Goal: Check status: Check status

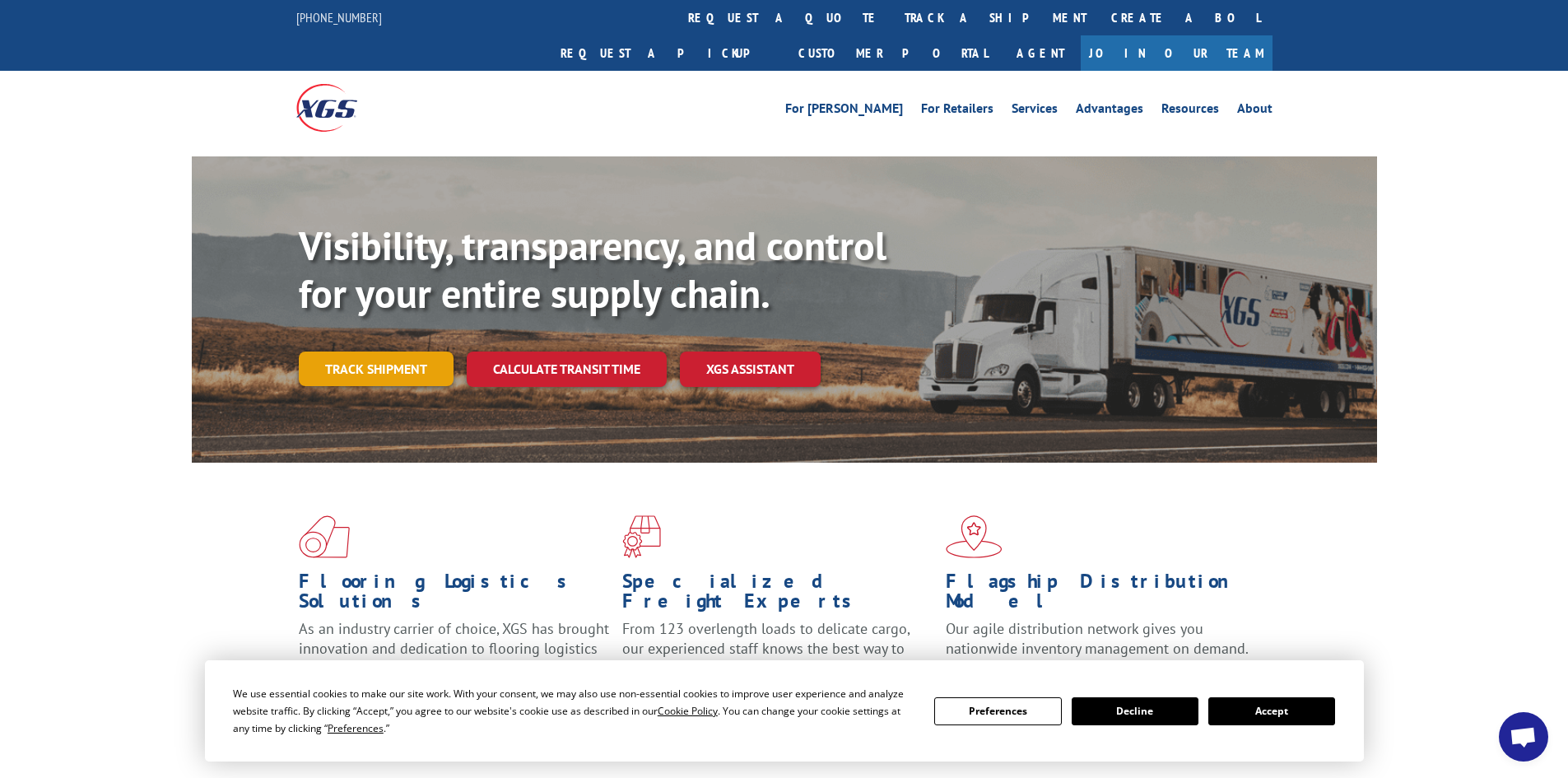
click at [412, 351] on link "Track shipment" at bounding box center [375, 368] width 155 height 35
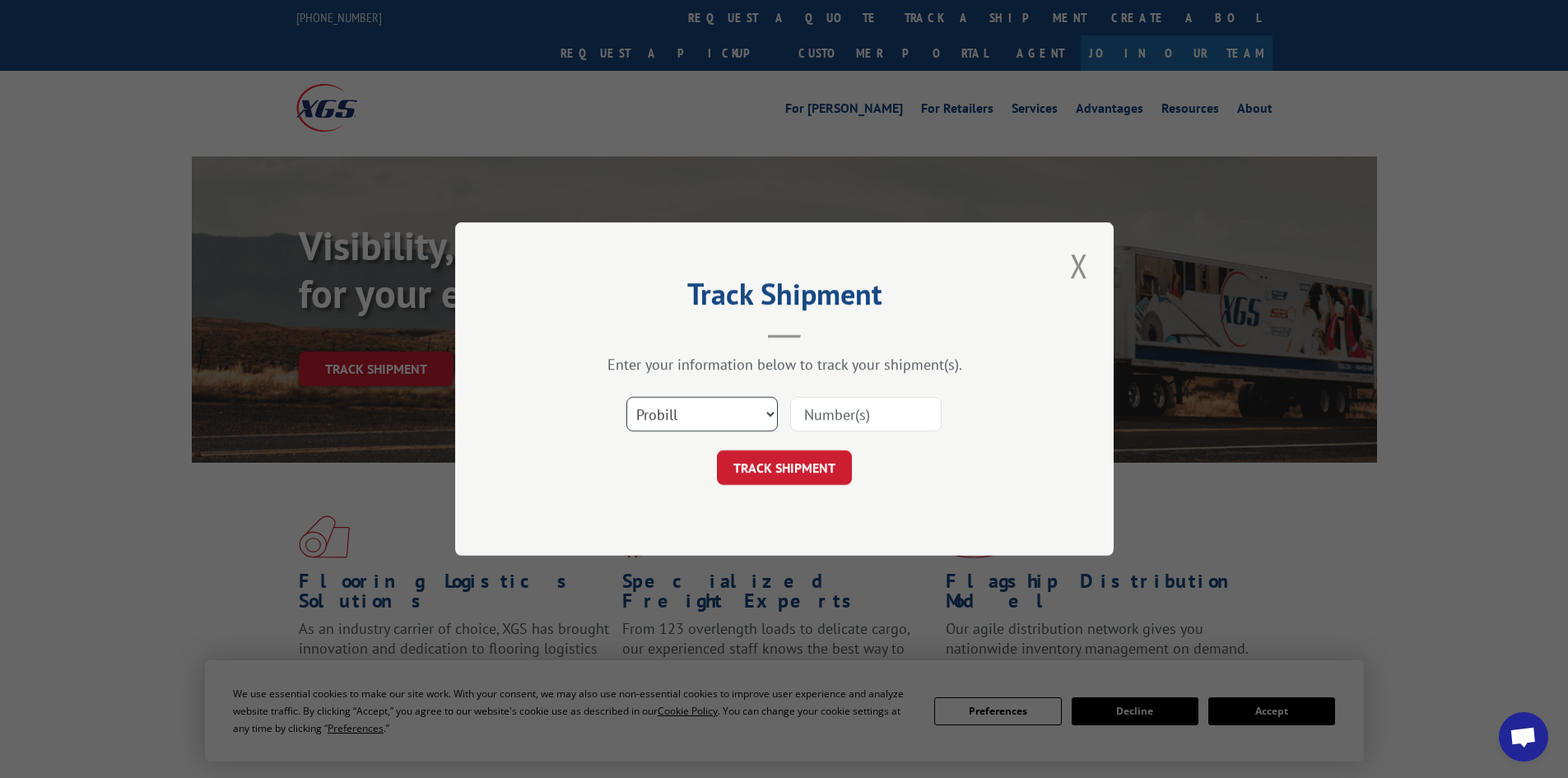
click at [758, 412] on select "Select category... Probill BOL PO" at bounding box center [702, 414] width 152 height 35
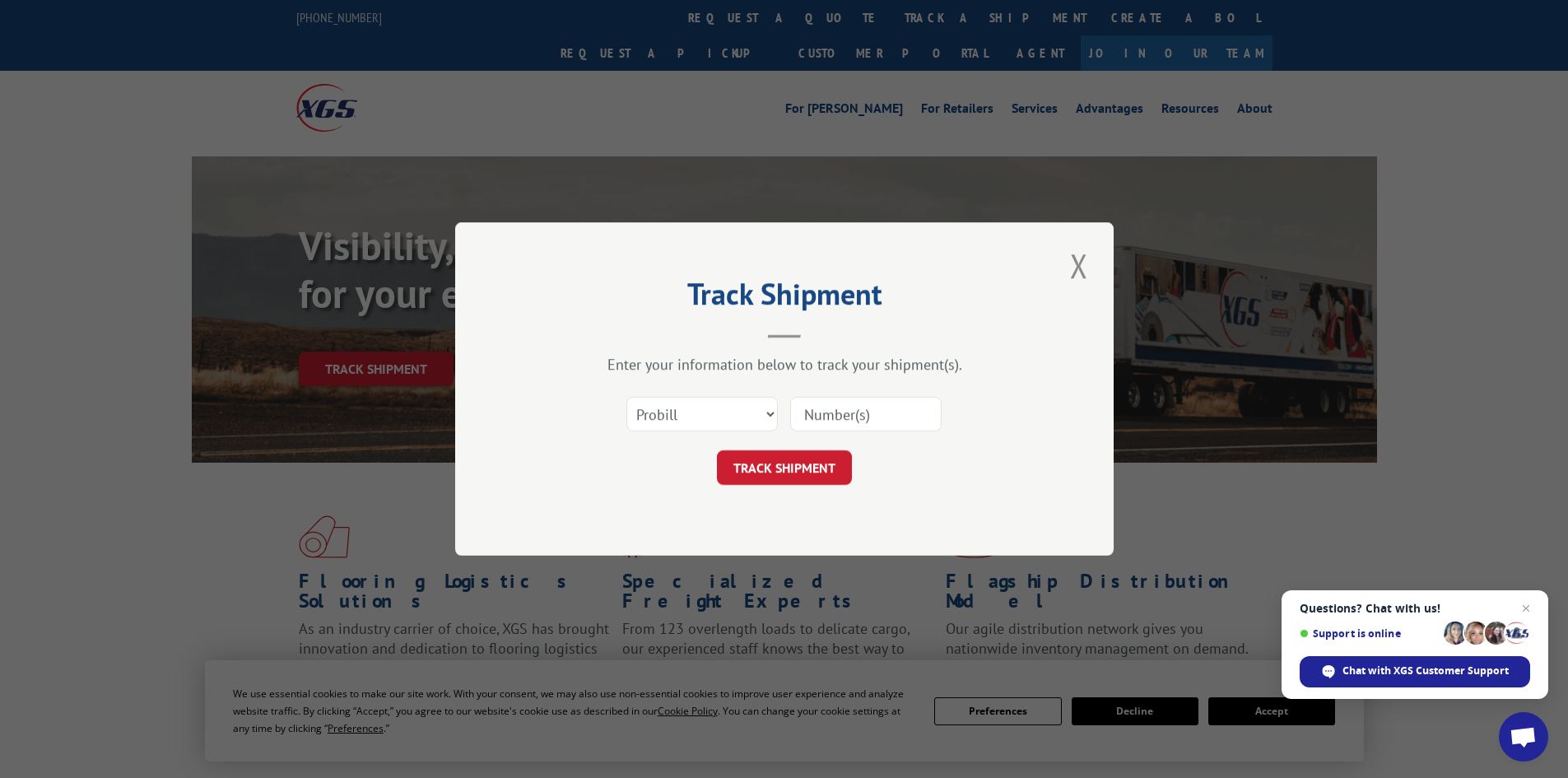
click at [819, 417] on input at bounding box center [866, 414] width 152 height 35
type input "17461692"
click at [717, 450] on button "TRACK SHIPMENT" at bounding box center [784, 467] width 135 height 35
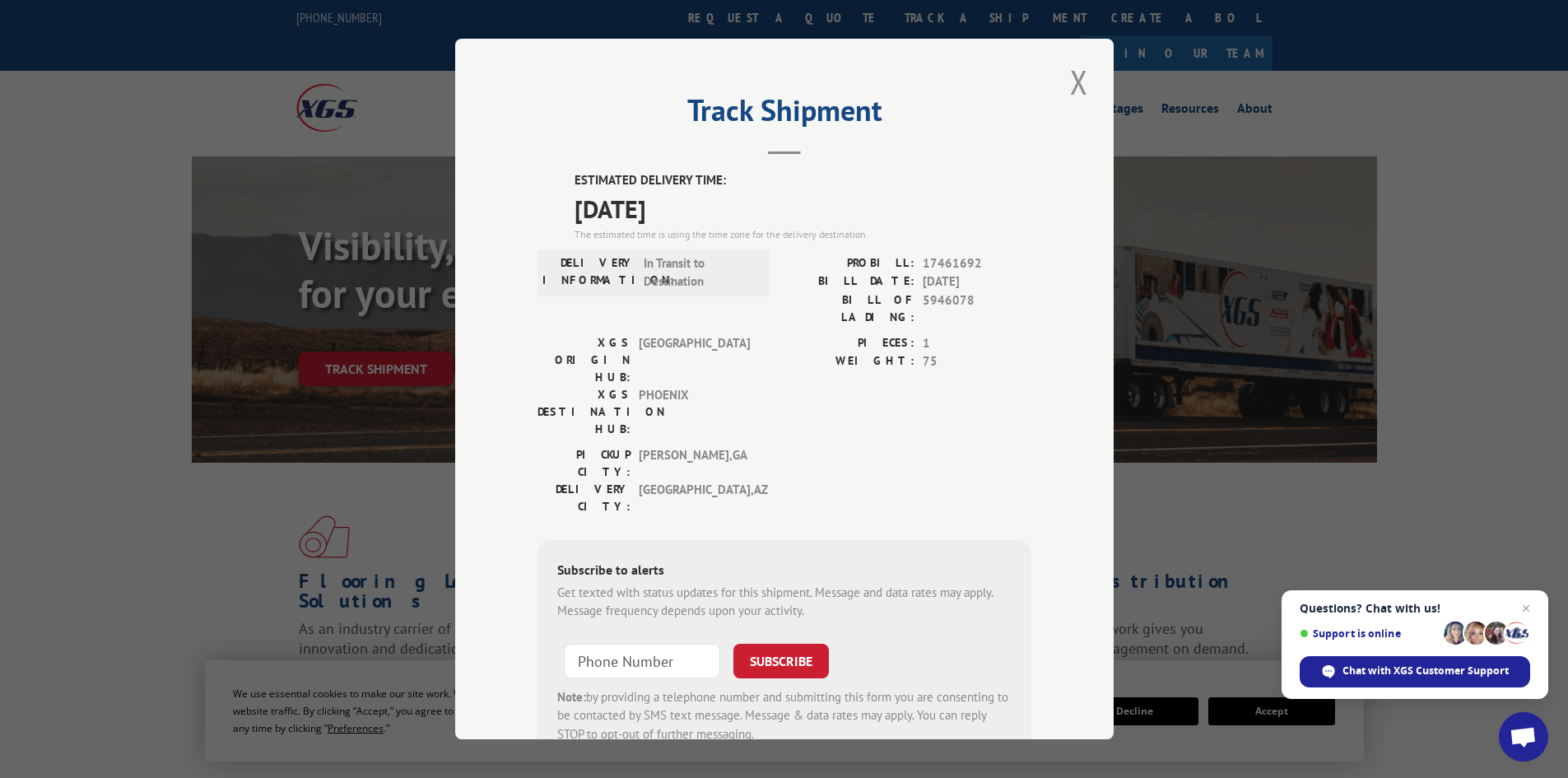
click at [1043, 328] on div "Track Shipment ESTIMATED DELIVERY TIME: [DATE] The estimated time is using the …" at bounding box center [784, 389] width 658 height 700
click at [1065, 80] on button "Close modal" at bounding box center [1079, 81] width 28 height 45
